Goal: Contribute content: Contribute content

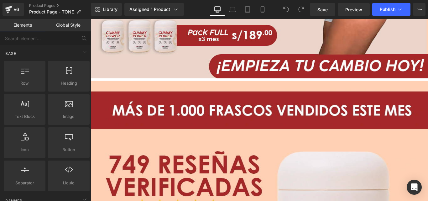
scroll to position [438, 0]
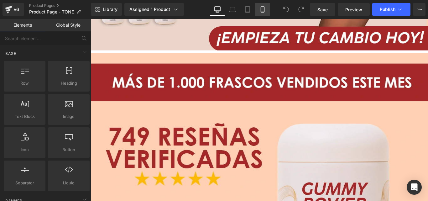
click at [261, 9] on icon at bounding box center [262, 9] width 6 height 6
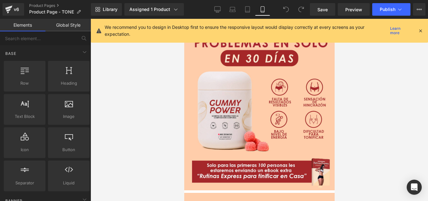
scroll to position [370, 0]
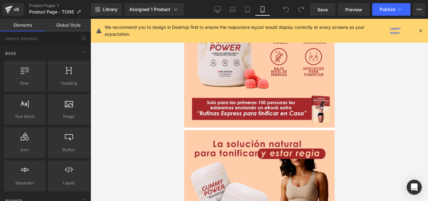
click at [421, 30] on icon at bounding box center [420, 31] width 6 height 6
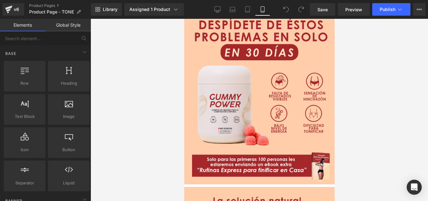
scroll to position [344, 0]
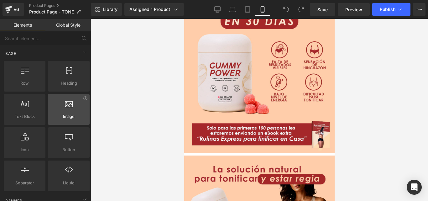
click at [72, 114] on span "Image" at bounding box center [69, 116] width 38 height 7
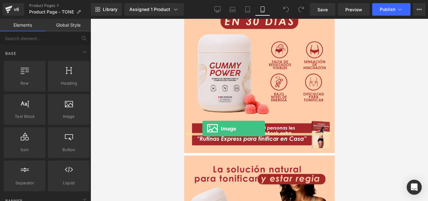
drag, startPoint x: 261, startPoint y: 132, endPoint x: 202, endPoint y: 128, distance: 58.7
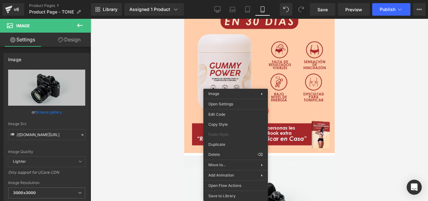
click at [302, 155] on img at bounding box center [259, 205] width 150 height 100
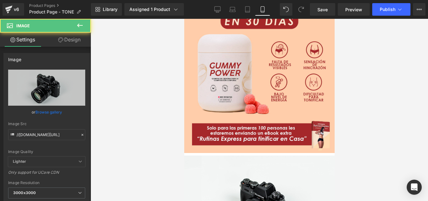
scroll to position [438, 0]
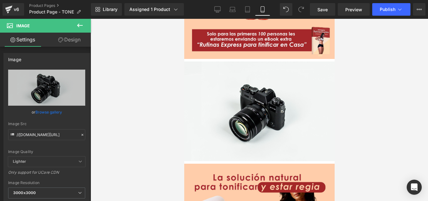
click at [253, 97] on img at bounding box center [259, 111] width 150 height 100
click at [184, 19] on span "Image" at bounding box center [184, 19] width 0 height 0
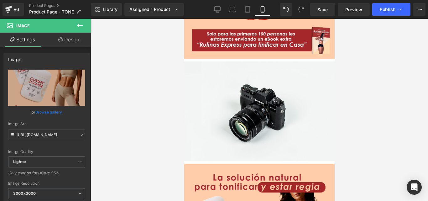
click at [248, 93] on img at bounding box center [259, 111] width 150 height 100
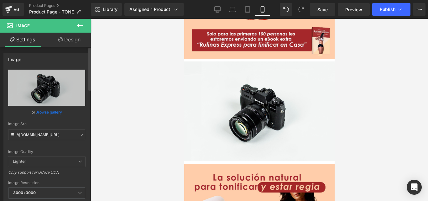
click at [51, 112] on link "Browse gallery" at bounding box center [48, 111] width 27 height 11
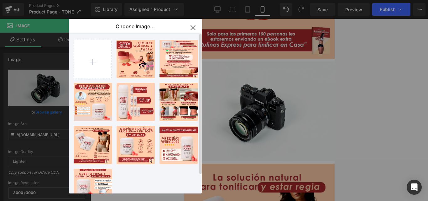
scroll to position [20, 0]
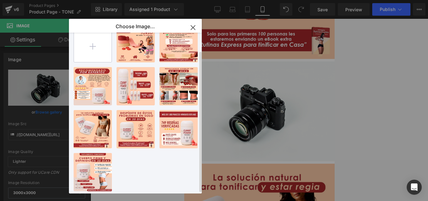
click at [92, 42] on input "file" at bounding box center [93, 43] width 38 height 38
type input "C:\fakepath\boton de compra.webp"
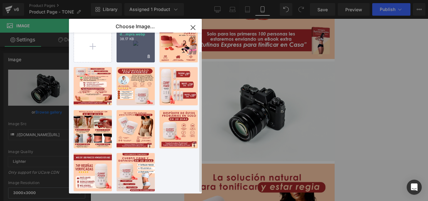
click at [132, 44] on div "boton d...mpra.webp 38.17 KB" at bounding box center [135, 43] width 38 height 38
type input "[URL][DOMAIN_NAME]"
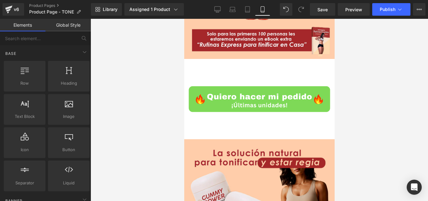
click at [363, 128] on div at bounding box center [259, 110] width 337 height 182
click at [289, 96] on img at bounding box center [259, 98] width 150 height 75
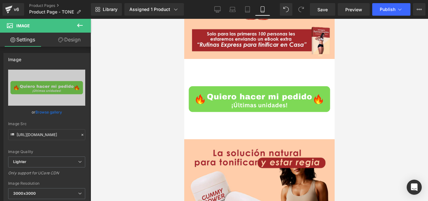
click at [152, 107] on div at bounding box center [259, 110] width 337 height 182
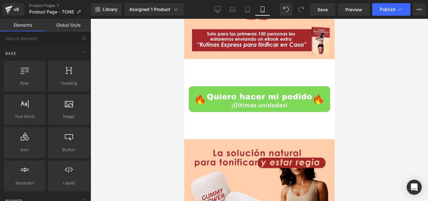
click at [235, 71] on img at bounding box center [259, 98] width 150 height 75
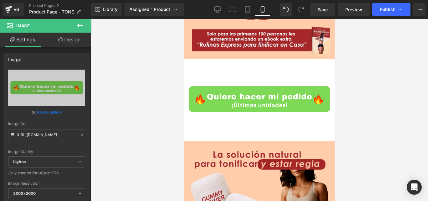
click at [365, 131] on div at bounding box center [259, 110] width 337 height 182
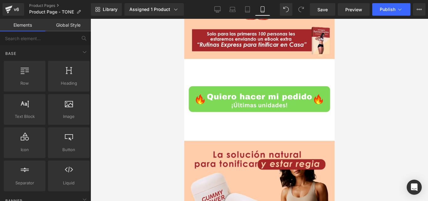
click at [233, 71] on img at bounding box center [259, 98] width 150 height 75
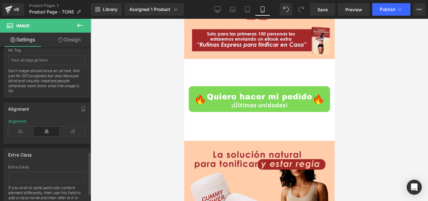
scroll to position [402, 0]
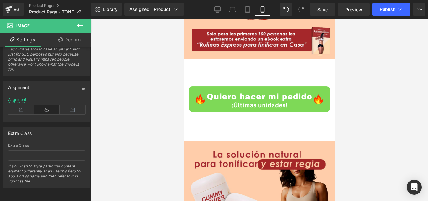
click at [223, 79] on img at bounding box center [259, 98] width 150 height 75
click at [78, 24] on icon at bounding box center [80, 25] width 6 height 4
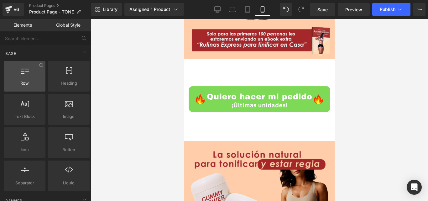
click at [21, 83] on span "Row" at bounding box center [25, 83] width 38 height 7
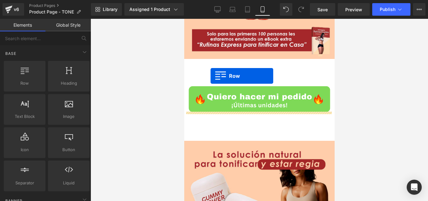
drag, startPoint x: 215, startPoint y: 97, endPoint x: 210, endPoint y: 76, distance: 21.6
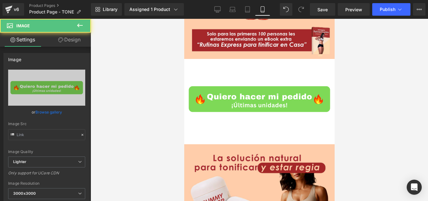
type input "[URL][DOMAIN_NAME]"
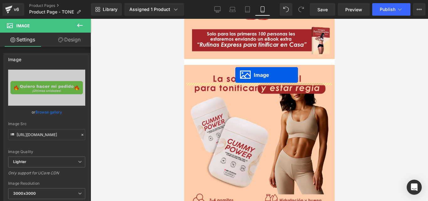
drag, startPoint x: 256, startPoint y: 73, endPoint x: 235, endPoint y: 75, distance: 21.0
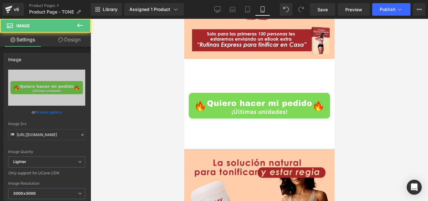
click at [272, 98] on img at bounding box center [259, 105] width 150 height 75
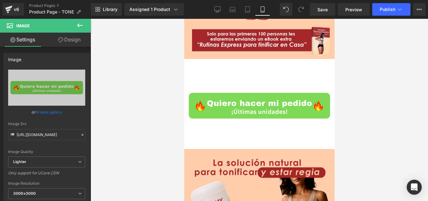
click at [184, 61] on span at bounding box center [184, 61] width 0 height 0
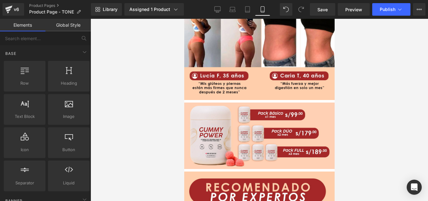
scroll to position [940, 0]
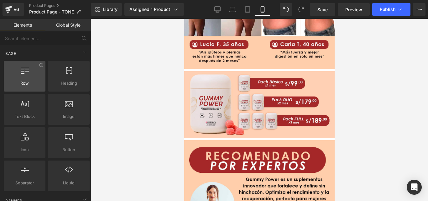
click at [23, 75] on div at bounding box center [25, 73] width 38 height 14
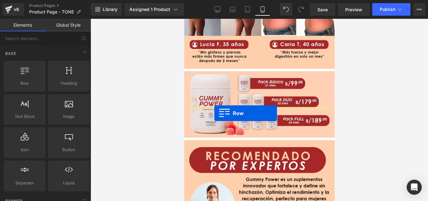
drag, startPoint x: 207, startPoint y: 94, endPoint x: 214, endPoint y: 113, distance: 20.2
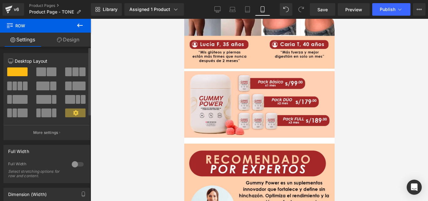
click at [18, 70] on span at bounding box center [17, 71] width 20 height 9
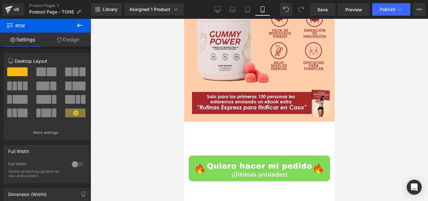
scroll to position [407, 0]
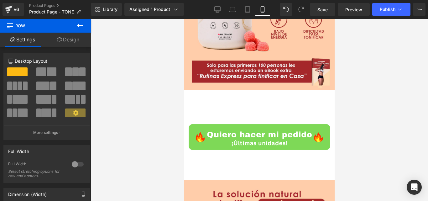
click at [258, 138] on div "Image" at bounding box center [259, 139] width 150 height 81
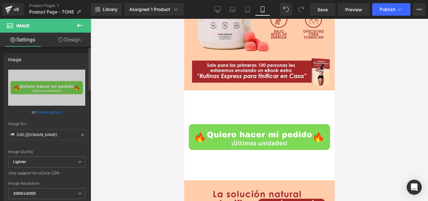
click at [45, 112] on link "Browse gallery" at bounding box center [48, 111] width 27 height 11
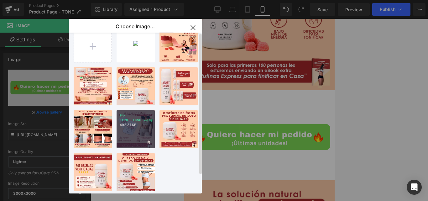
scroll to position [0, 0]
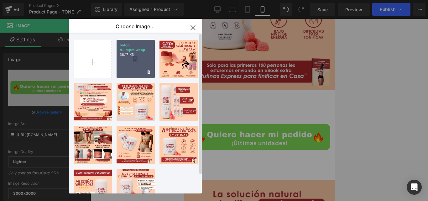
click at [136, 59] on div "boton d...mpra.webp 38.17 KB" at bounding box center [135, 59] width 38 height 38
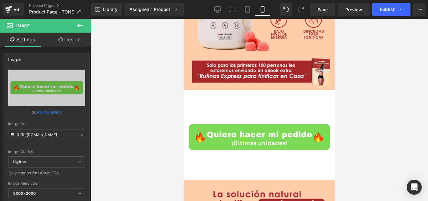
click at [358, 132] on div at bounding box center [259, 110] width 337 height 182
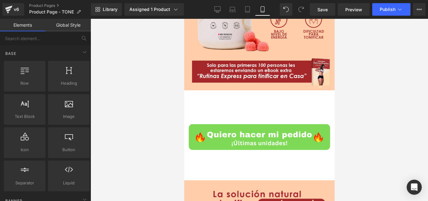
click at [262, 132] on div "Image" at bounding box center [259, 139] width 150 height 81
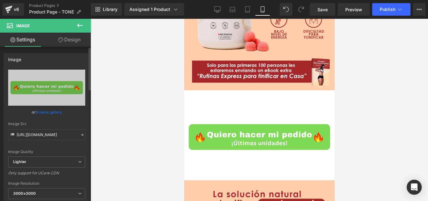
click at [50, 111] on link "Browse gallery" at bounding box center [48, 111] width 27 height 11
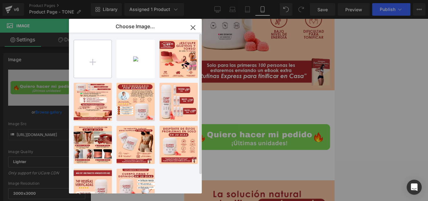
click at [94, 60] on input "file" at bounding box center [93, 59] width 38 height 38
type input "C:\fakepath\Botón de compra.png"
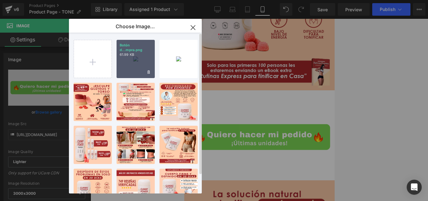
click at [132, 60] on div "Botón d...mpra.png 61.99 KB" at bounding box center [135, 59] width 38 height 38
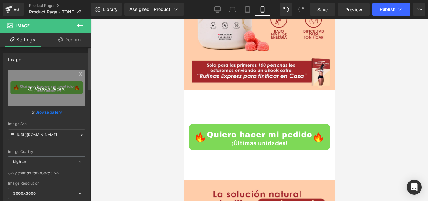
click at [51, 89] on icon "Replace Image" at bounding box center [47, 88] width 50 height 8
click at [44, 87] on icon "Replace Image" at bounding box center [47, 88] width 50 height 8
type input "C:\fakepath\Botón de compra.png"
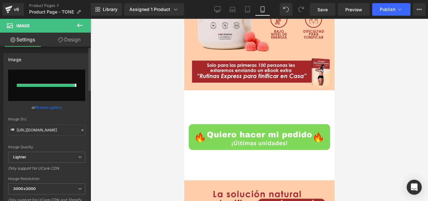
type input "[URL][DOMAIN_NAME]"
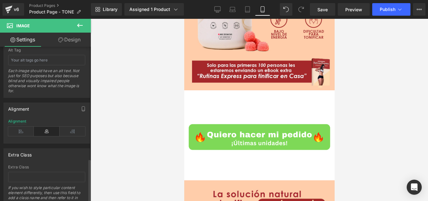
scroll to position [402, 0]
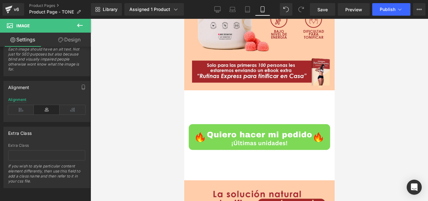
click at [369, 134] on div at bounding box center [259, 110] width 337 height 182
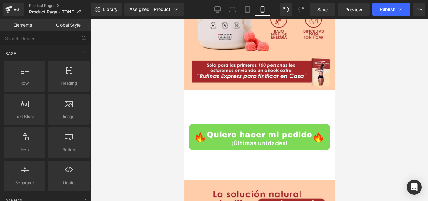
click at [184, 93] on span at bounding box center [184, 93] width 0 height 0
click at [184, 19] on icon at bounding box center [184, 19] width 0 height 0
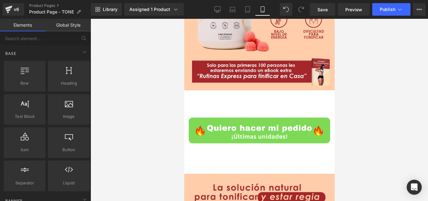
click at [184, 19] on icon at bounding box center [184, 19] width 0 height 0
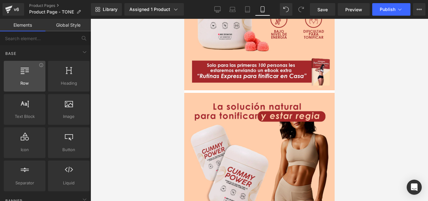
click at [31, 80] on div at bounding box center [25, 73] width 38 height 14
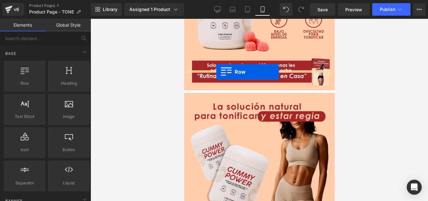
drag, startPoint x: 219, startPoint y: 96, endPoint x: 216, endPoint y: 72, distance: 24.3
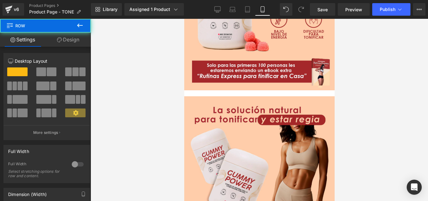
click at [184, 93] on span at bounding box center [184, 93] width 0 height 0
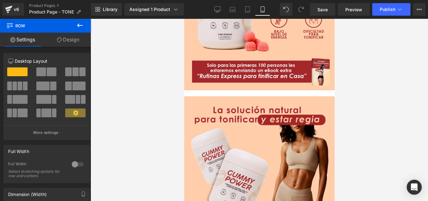
click at [184, 19] on icon at bounding box center [184, 19] width 0 height 0
click at [184, 93] on span at bounding box center [184, 93] width 0 height 0
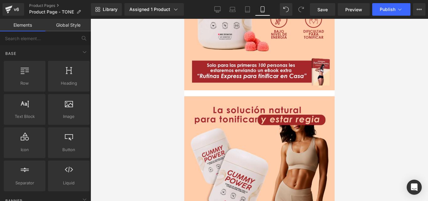
click at [184, 93] on span at bounding box center [184, 93] width 0 height 0
click at [184, 19] on icon at bounding box center [184, 19] width 0 height 0
click at [184, 93] on span at bounding box center [184, 93] width 0 height 0
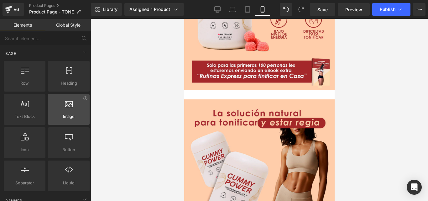
click at [77, 108] on div at bounding box center [69, 106] width 38 height 14
click at [71, 105] on icon at bounding box center [69, 103] width 8 height 8
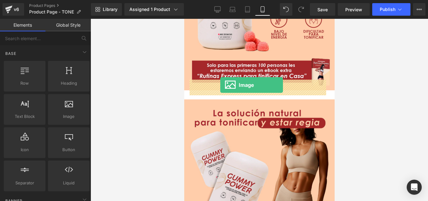
drag, startPoint x: 255, startPoint y: 124, endPoint x: 220, endPoint y: 85, distance: 52.1
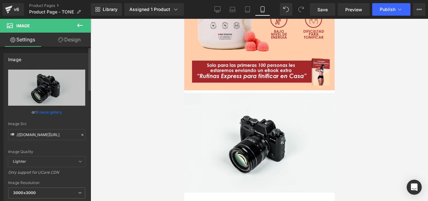
click at [52, 112] on link "Browse gallery" at bounding box center [48, 111] width 27 height 11
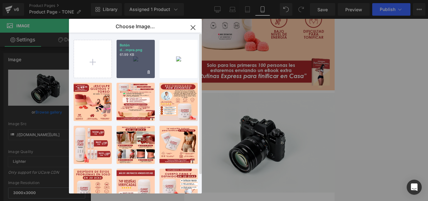
click at [127, 59] on div "Botón d...mpra.png 61.99 KB" at bounding box center [135, 59] width 38 height 38
type input "[URL][DOMAIN_NAME]"
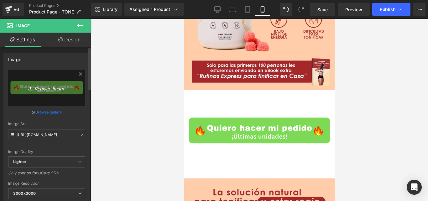
click at [52, 88] on icon "Replace Image" at bounding box center [47, 88] width 50 height 8
type input "C:\fakepath\Boton de compra.webp"
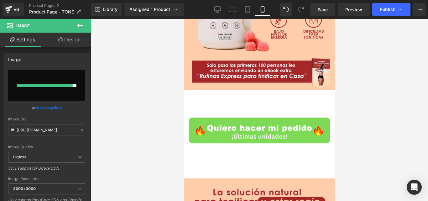
type input "[URL][DOMAIN_NAME]"
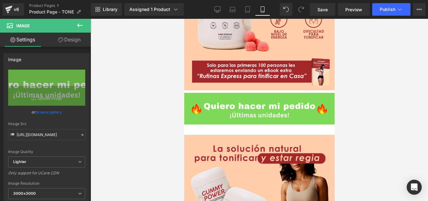
click at [357, 133] on div at bounding box center [259, 110] width 337 height 182
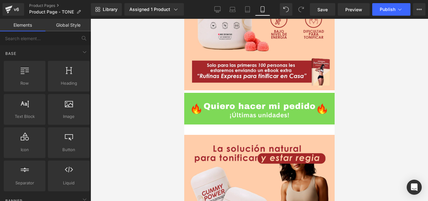
click at [288, 93] on img at bounding box center [259, 109] width 150 height 32
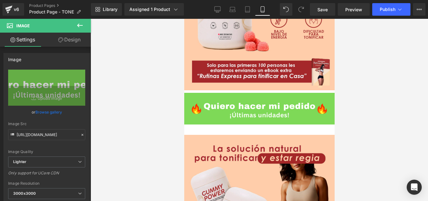
click at [381, 134] on div at bounding box center [259, 110] width 337 height 182
